Goal: Browse casually: Explore the website without a specific task or goal

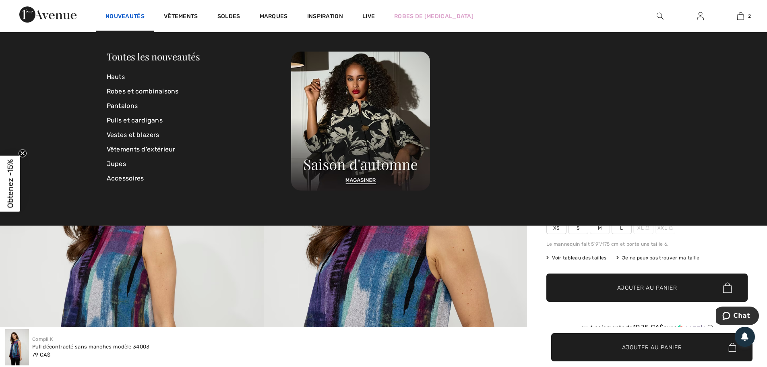
click at [119, 14] on link "Nouveautés" at bounding box center [124, 17] width 39 height 8
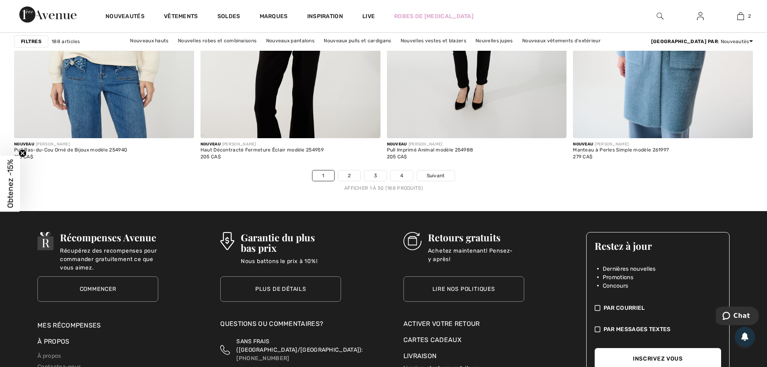
scroll to position [4788, 0]
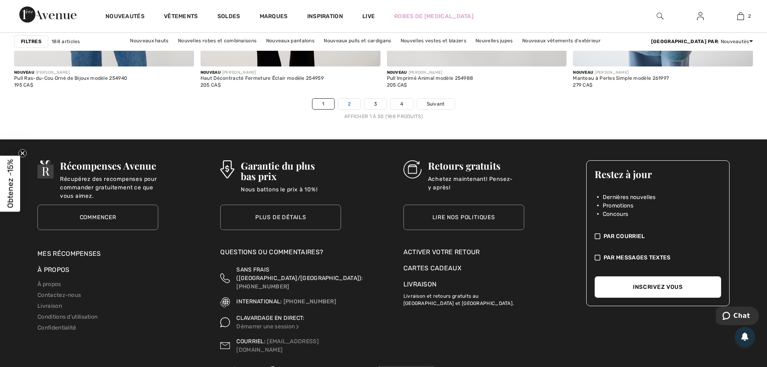
click at [355, 105] on link "2" at bounding box center [349, 104] width 22 height 10
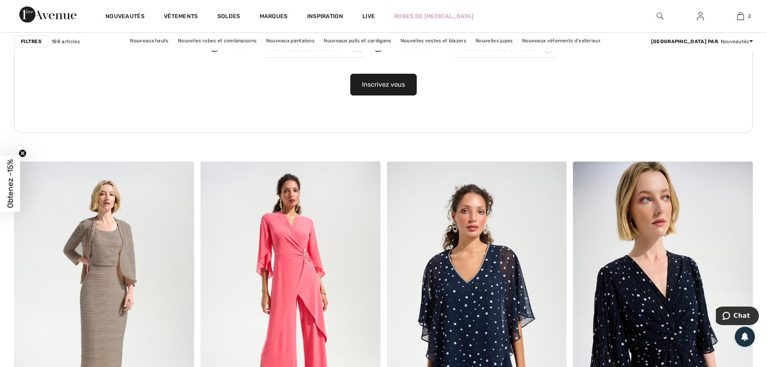
scroll to position [1489, 0]
